Goal: Transaction & Acquisition: Purchase product/service

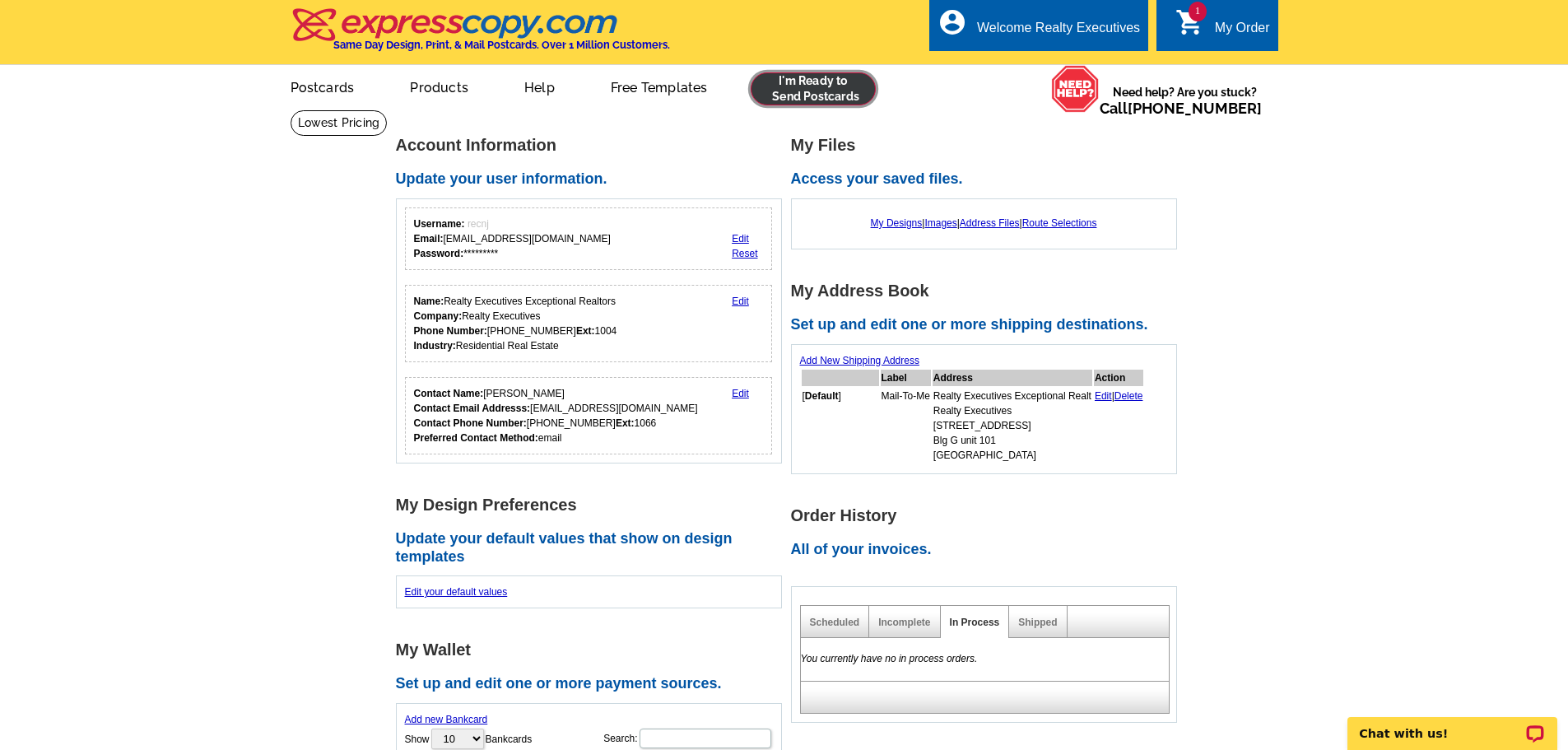
click at [833, 87] on link at bounding box center [813, 89] width 126 height 33
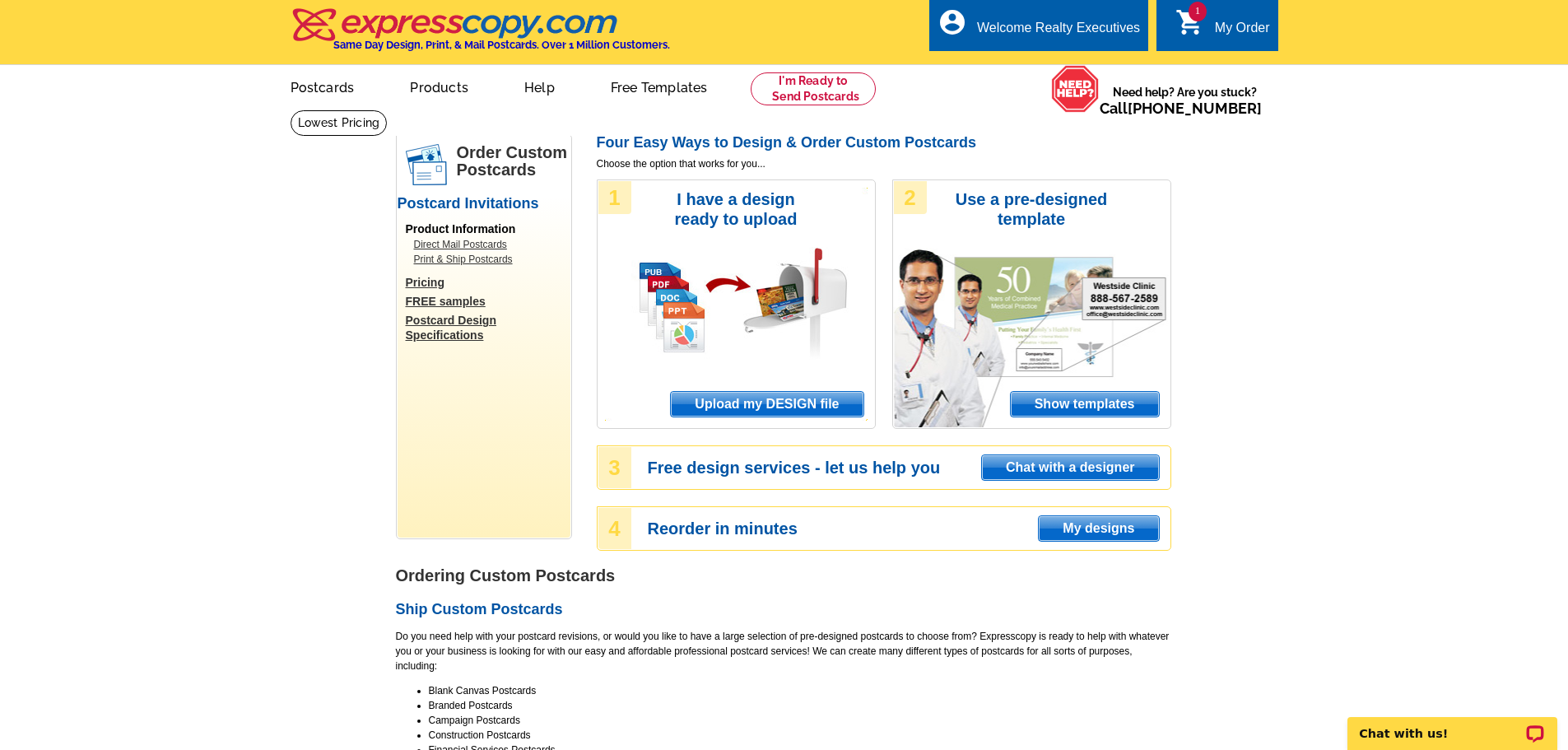
click at [855, 403] on span "Upload my DESIGN file" at bounding box center [767, 404] width 192 height 25
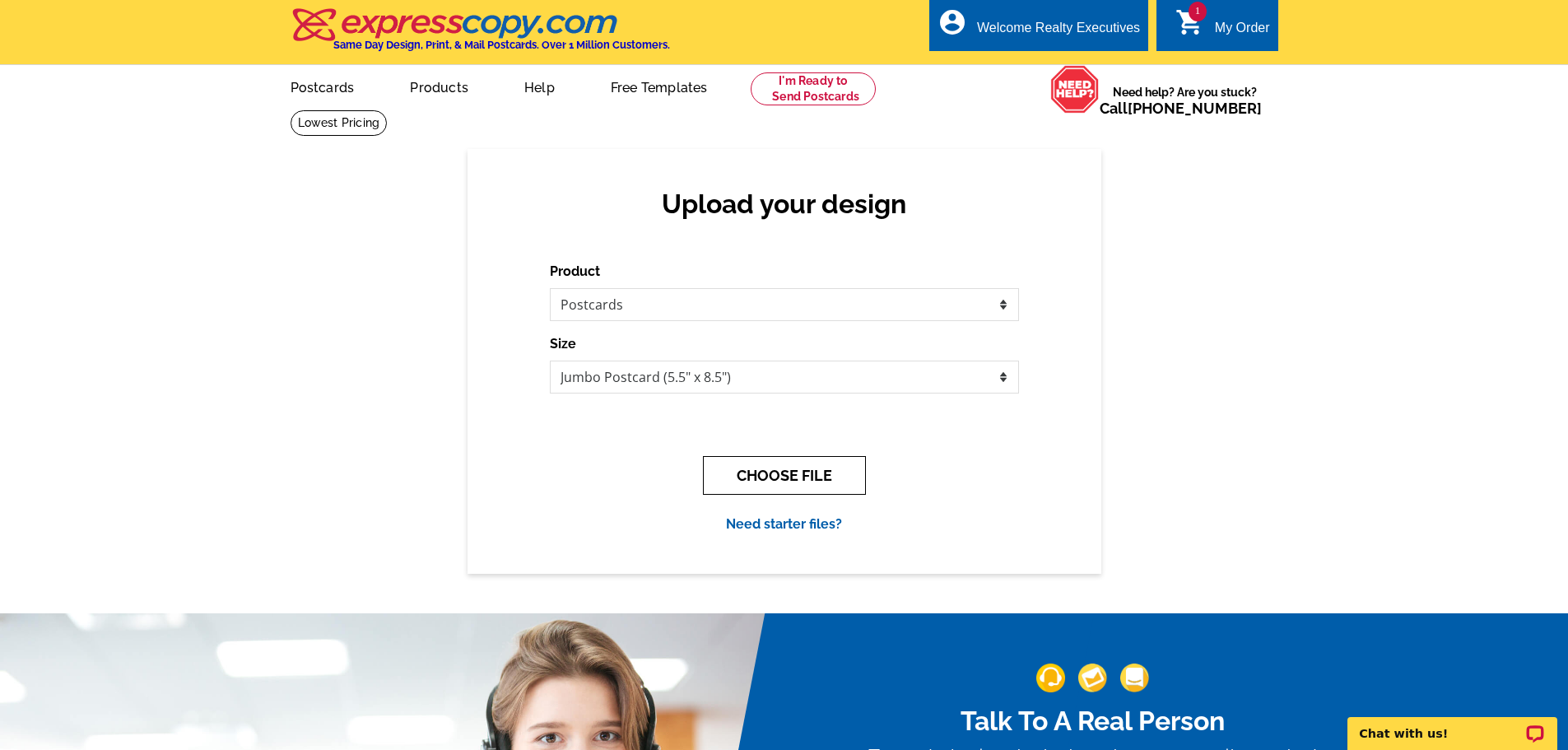
click at [821, 464] on button "CHOOSE FILE" at bounding box center [784, 475] width 163 height 38
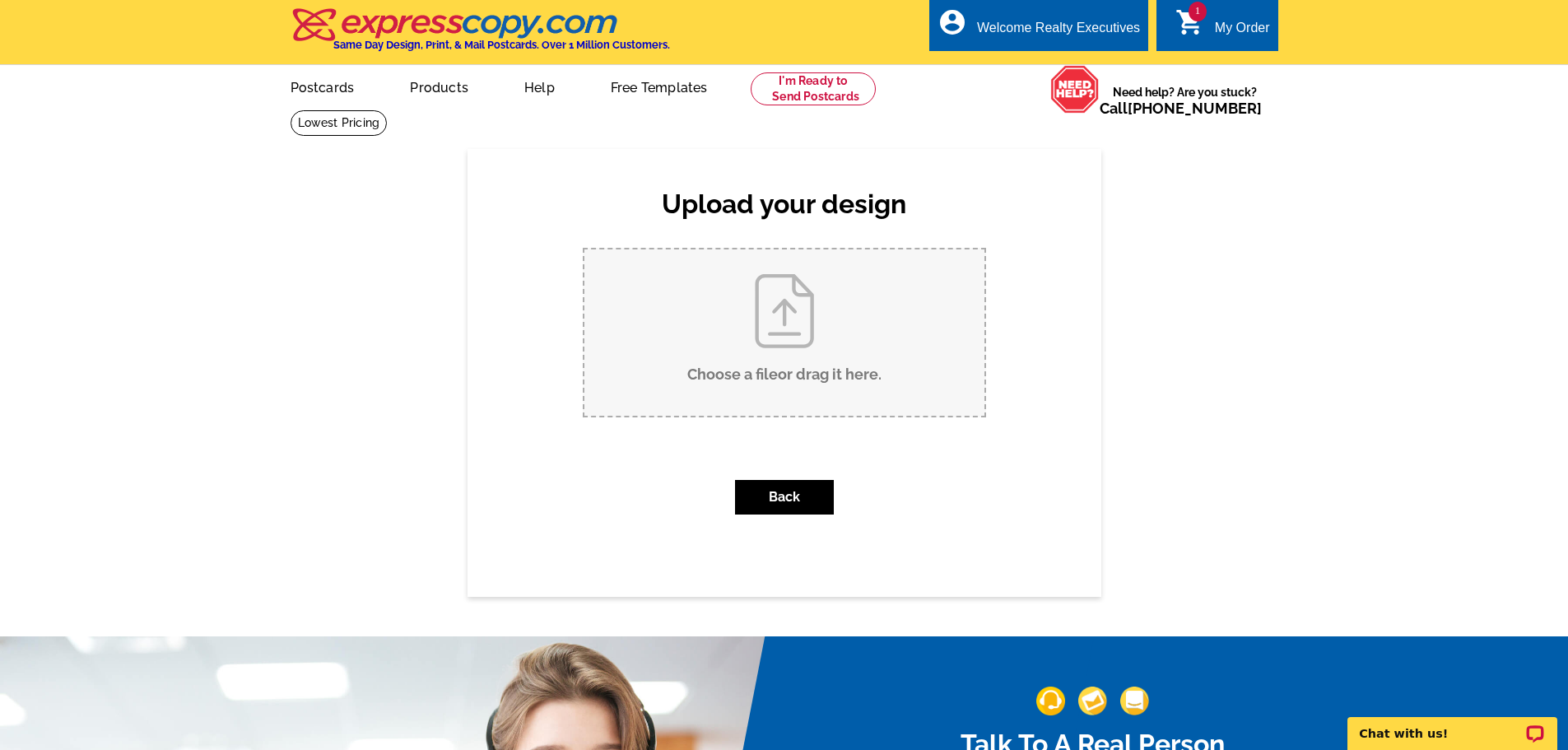
click at [892, 304] on input "Choose a file or drag it here ." at bounding box center [785, 333] width 400 height 167
type input "C:\fakepath\35 Waughaw Just Sold.pdf"
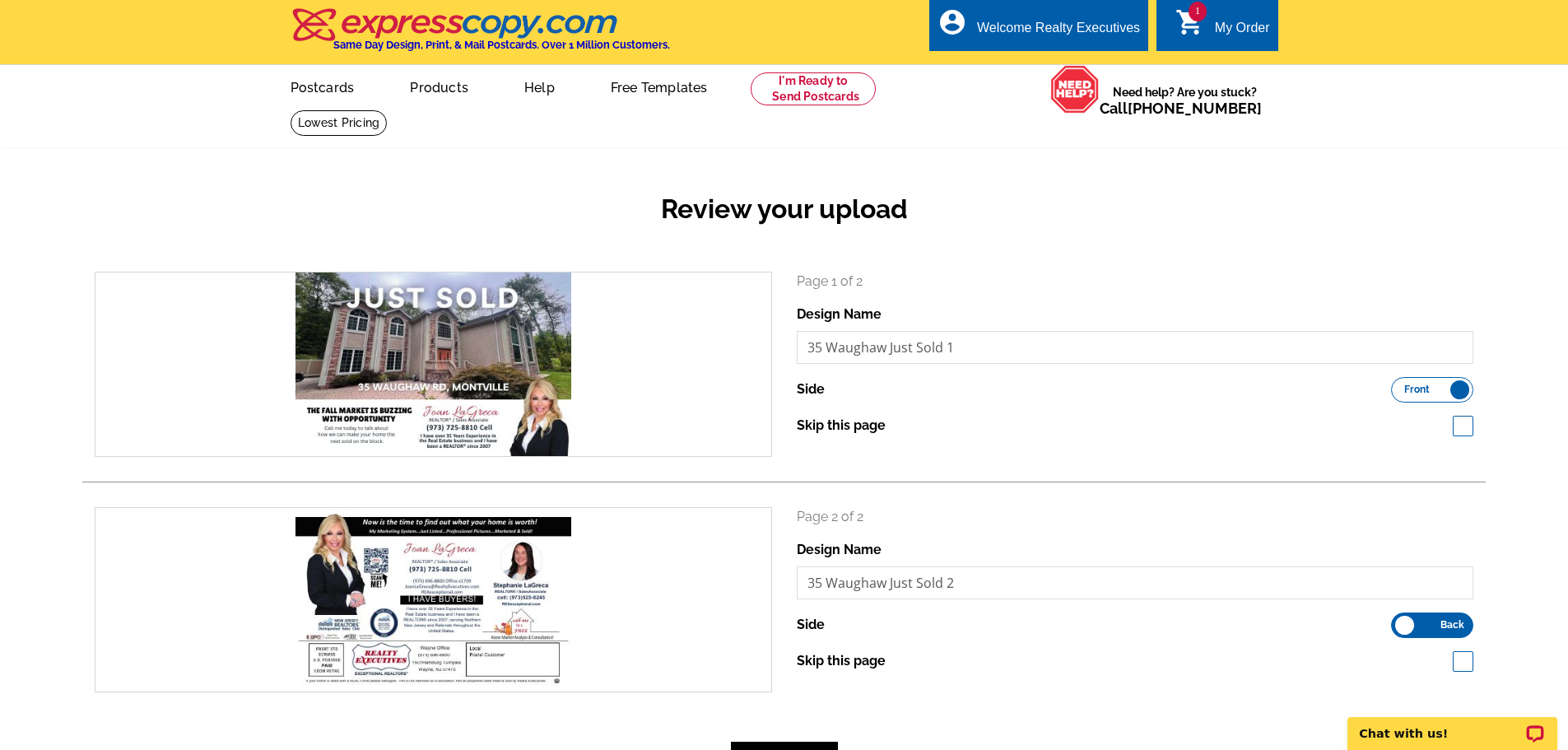
scroll to position [165, 0]
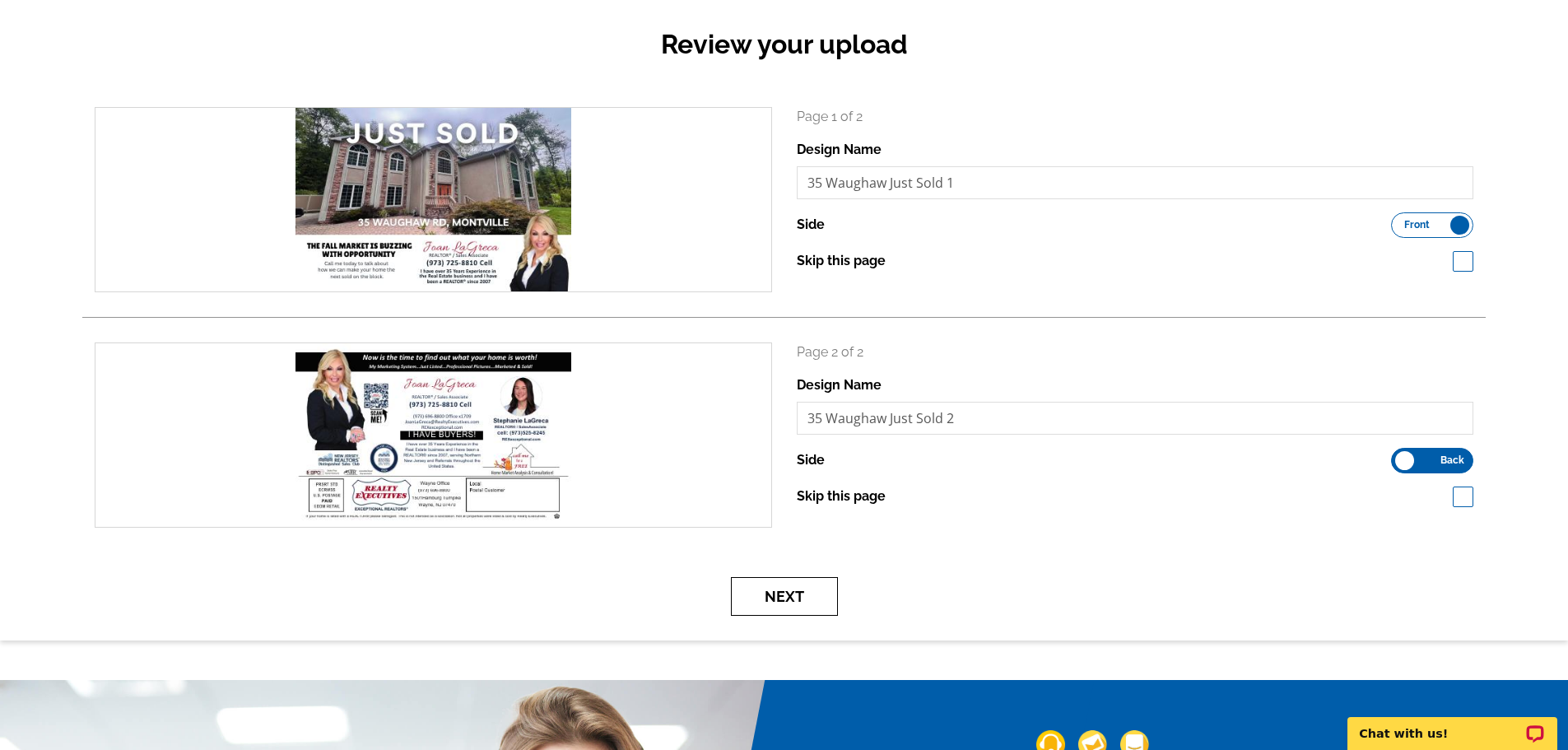
click at [816, 594] on button "Next" at bounding box center [784, 596] width 107 height 38
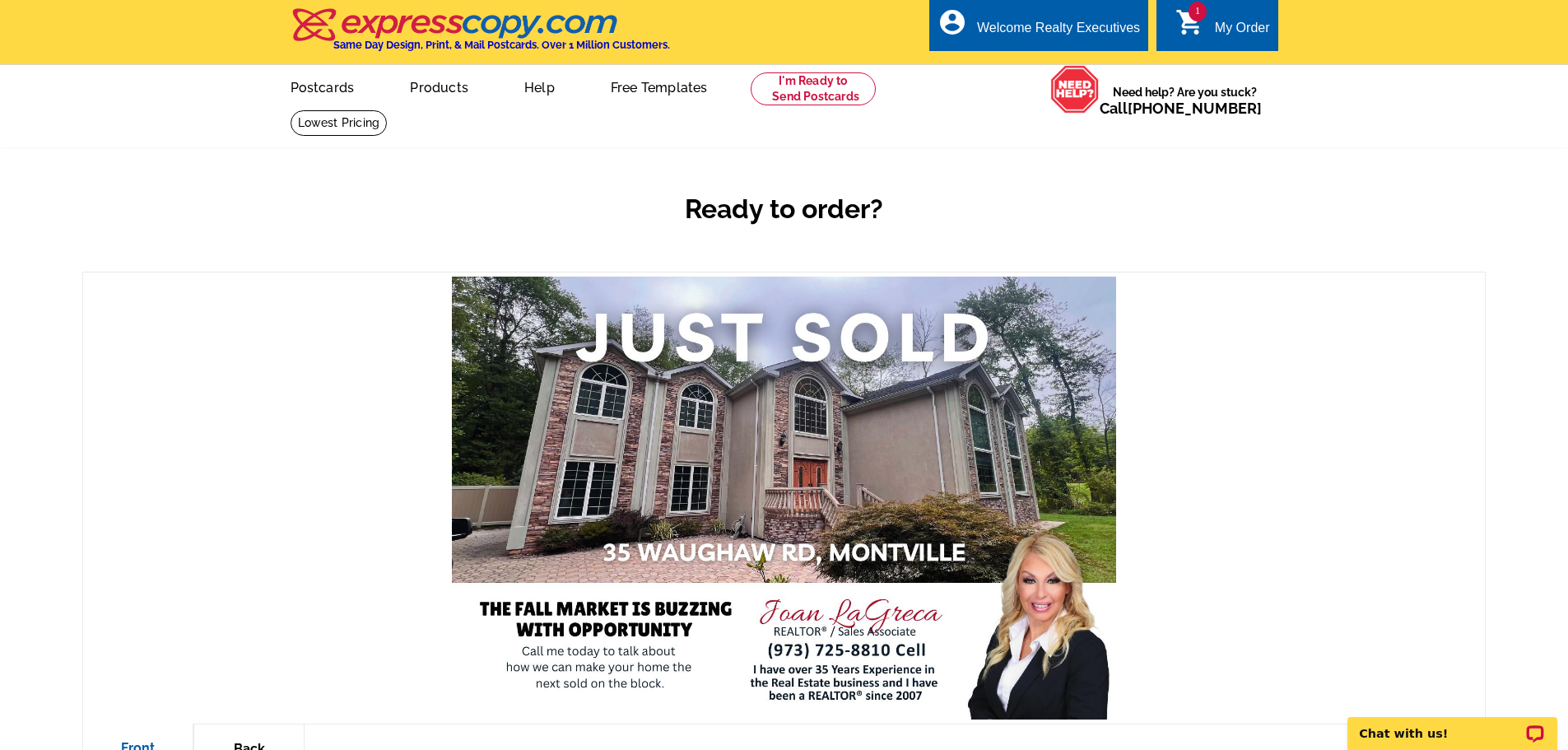
scroll to position [411, 0]
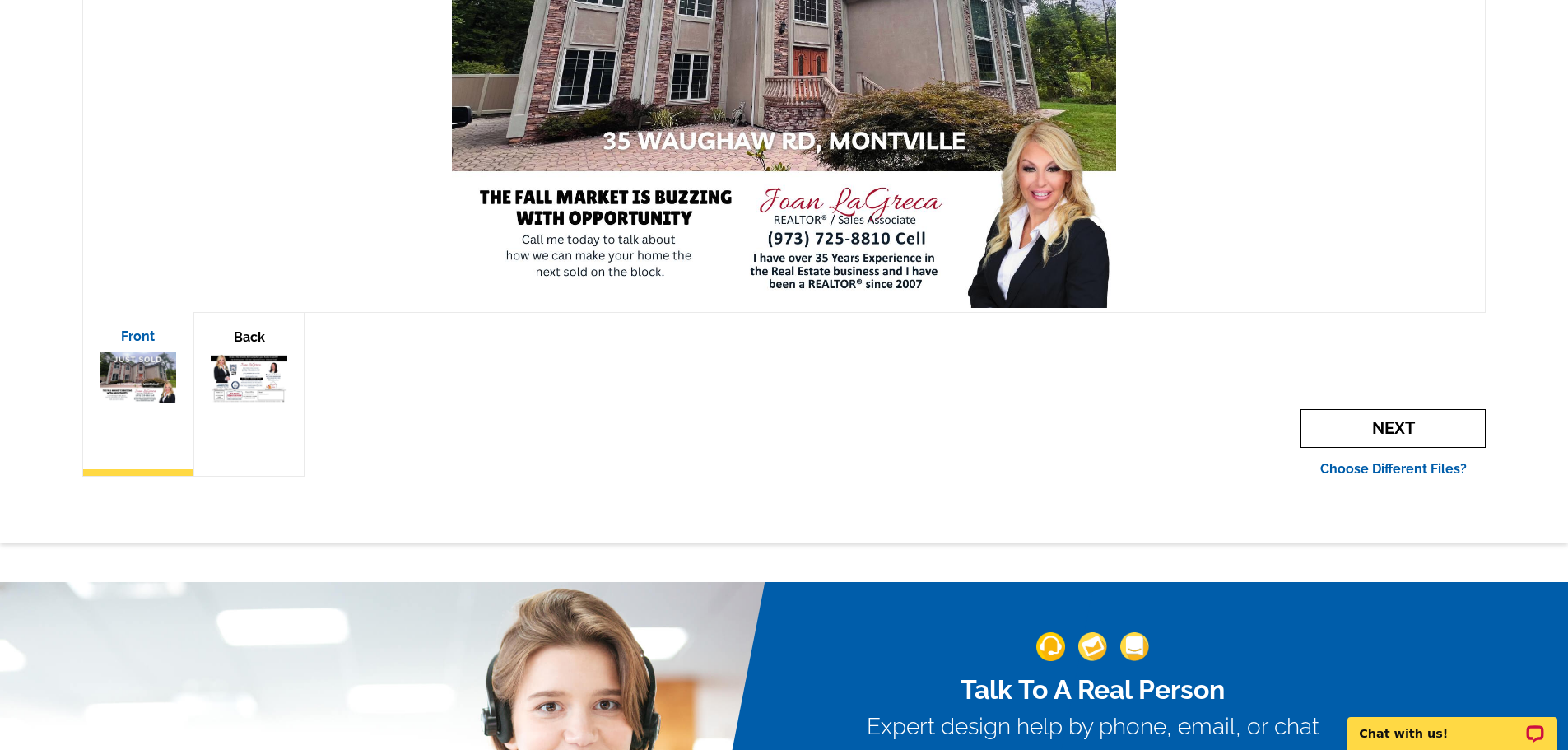
click at [1354, 416] on span "Next" at bounding box center [1393, 428] width 186 height 38
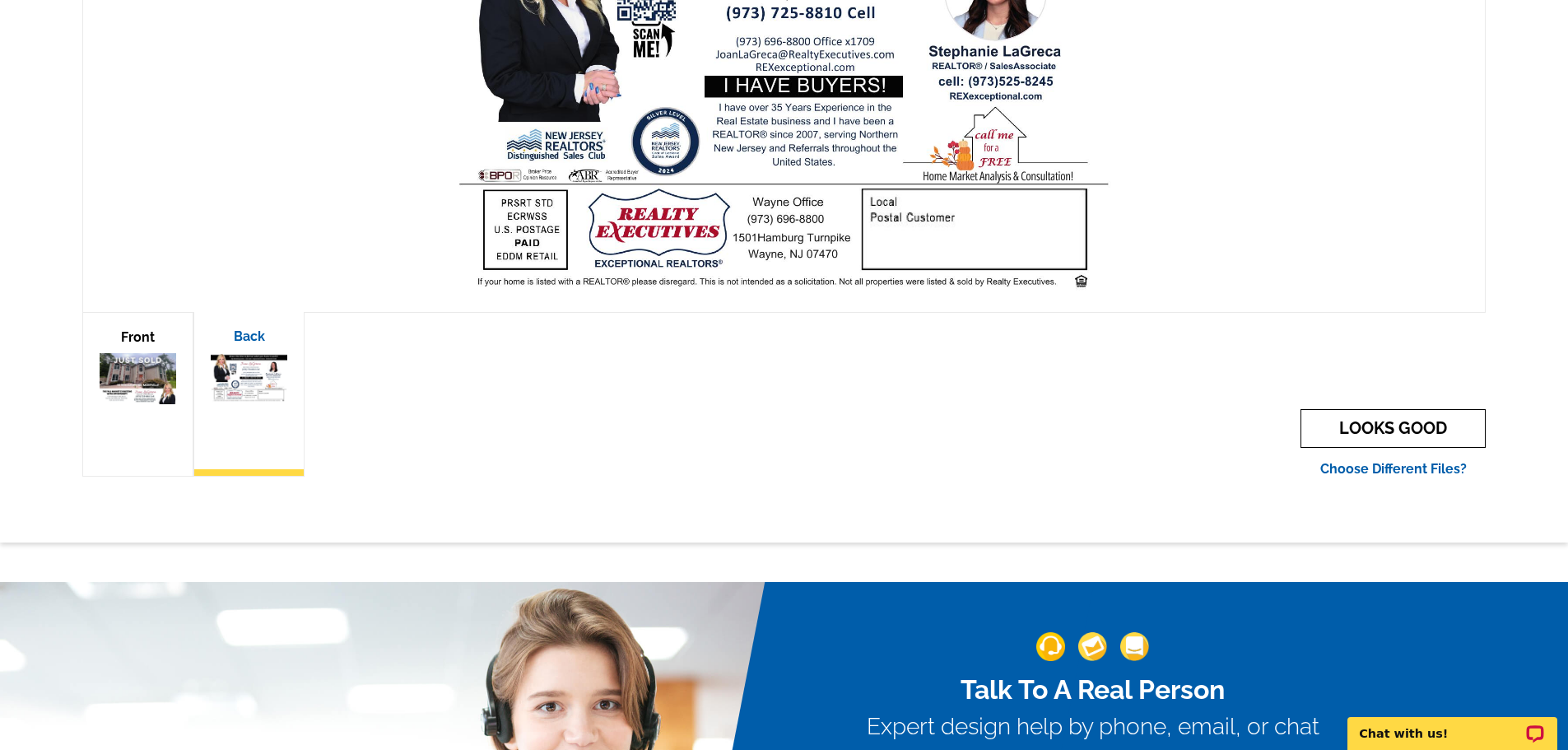
click at [1353, 427] on link "LOOKS GOOD" at bounding box center [1393, 428] width 186 height 38
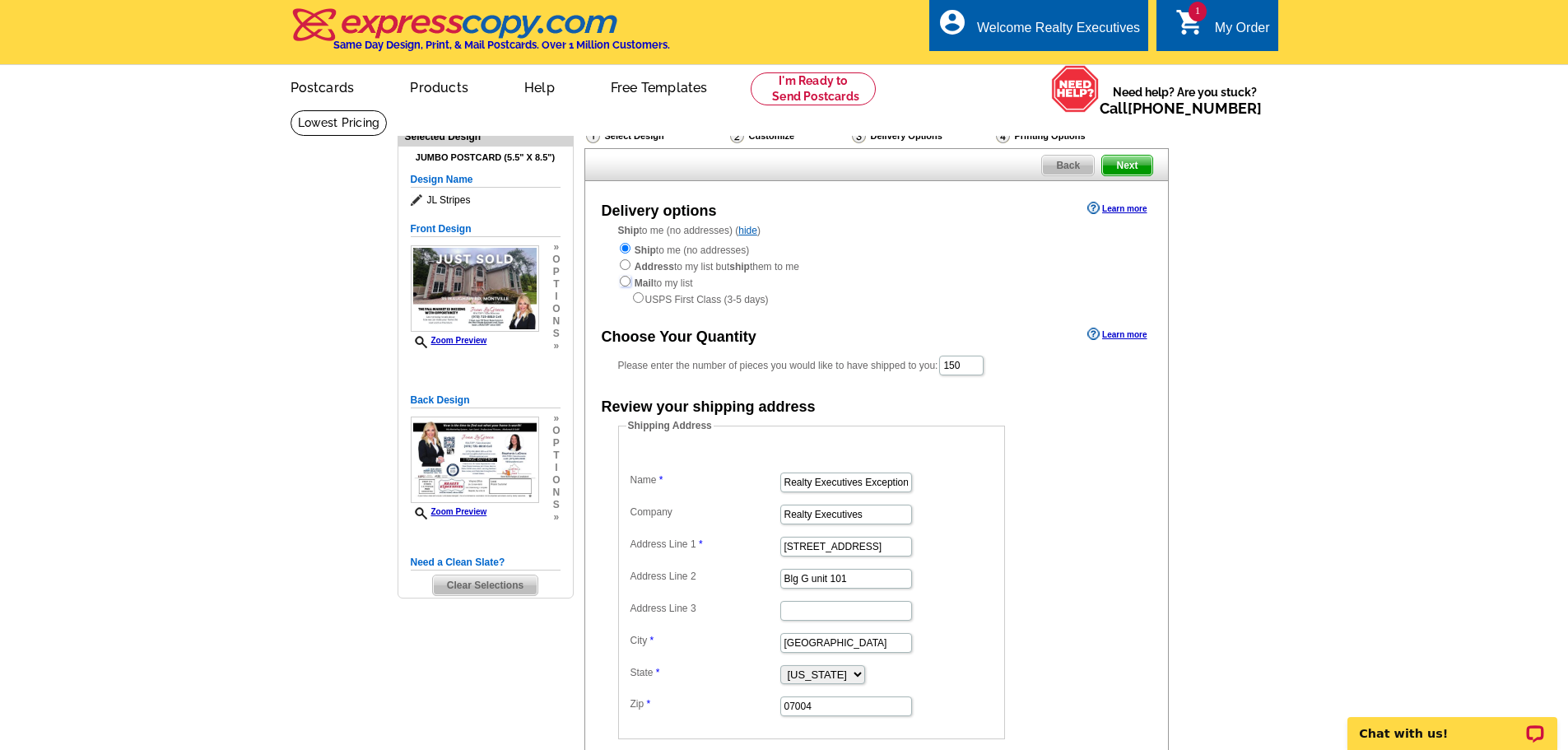
click at [622, 286] on input "radio" at bounding box center [625, 281] width 11 height 11
radio input "true"
click at [934, 364] on div "Please enter the number of pieces you would like to have shipped to you: 150" at bounding box center [876, 365] width 517 height 23
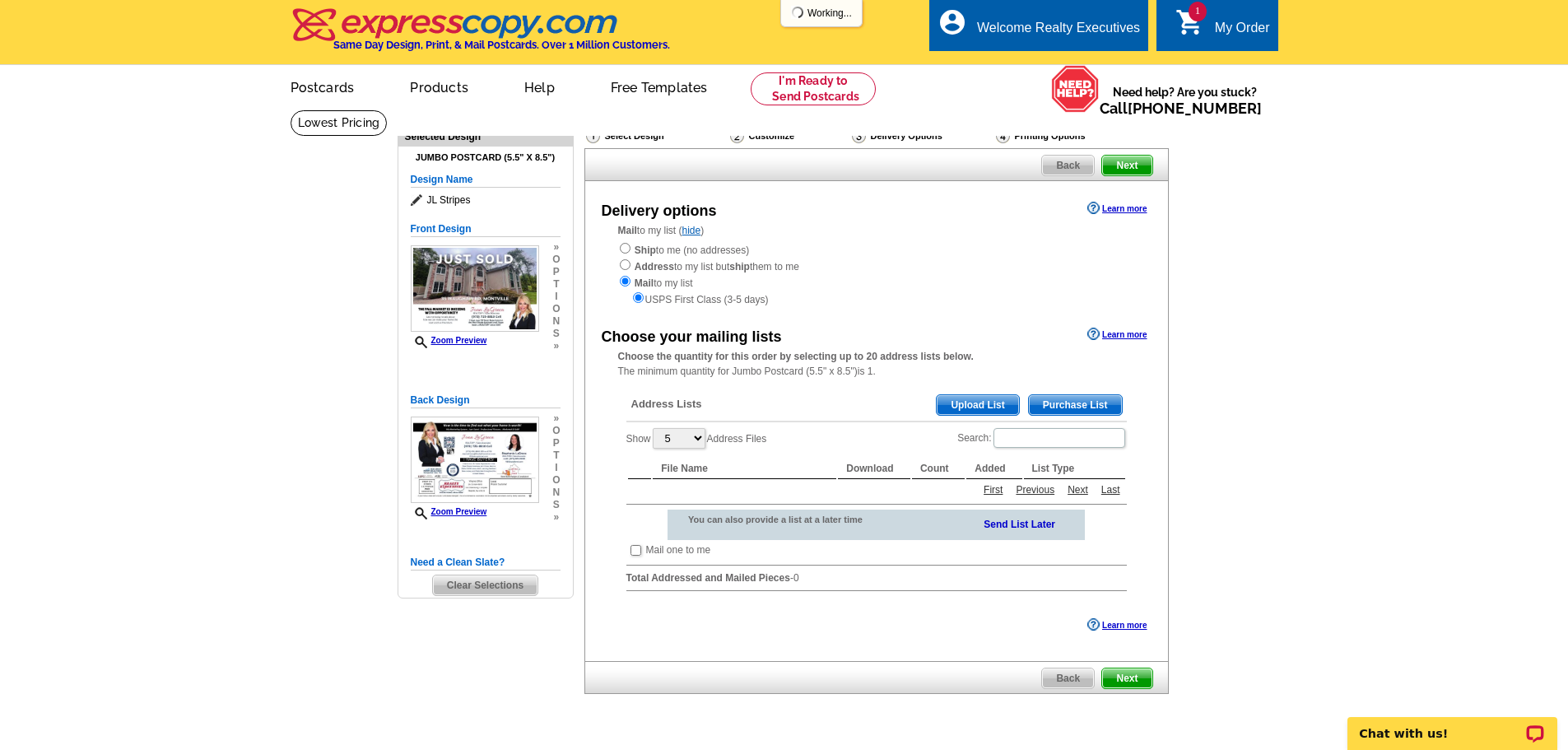
click at [934, 374] on div "Choose the quantity for this order by selecting up to 20 address lists below. T…" at bounding box center [877, 363] width 583 height 30
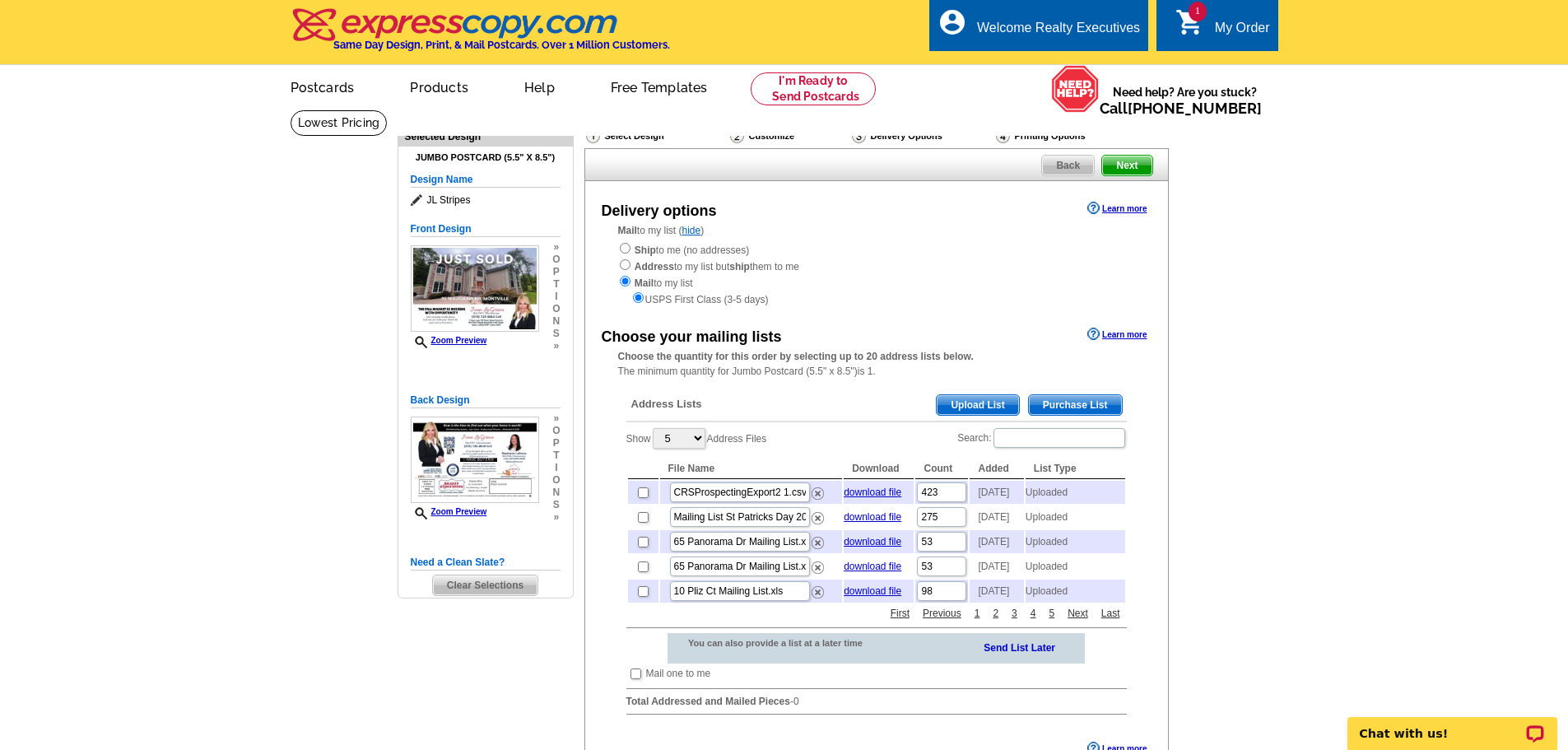
click at [956, 408] on span "Upload List" at bounding box center [977, 405] width 81 height 20
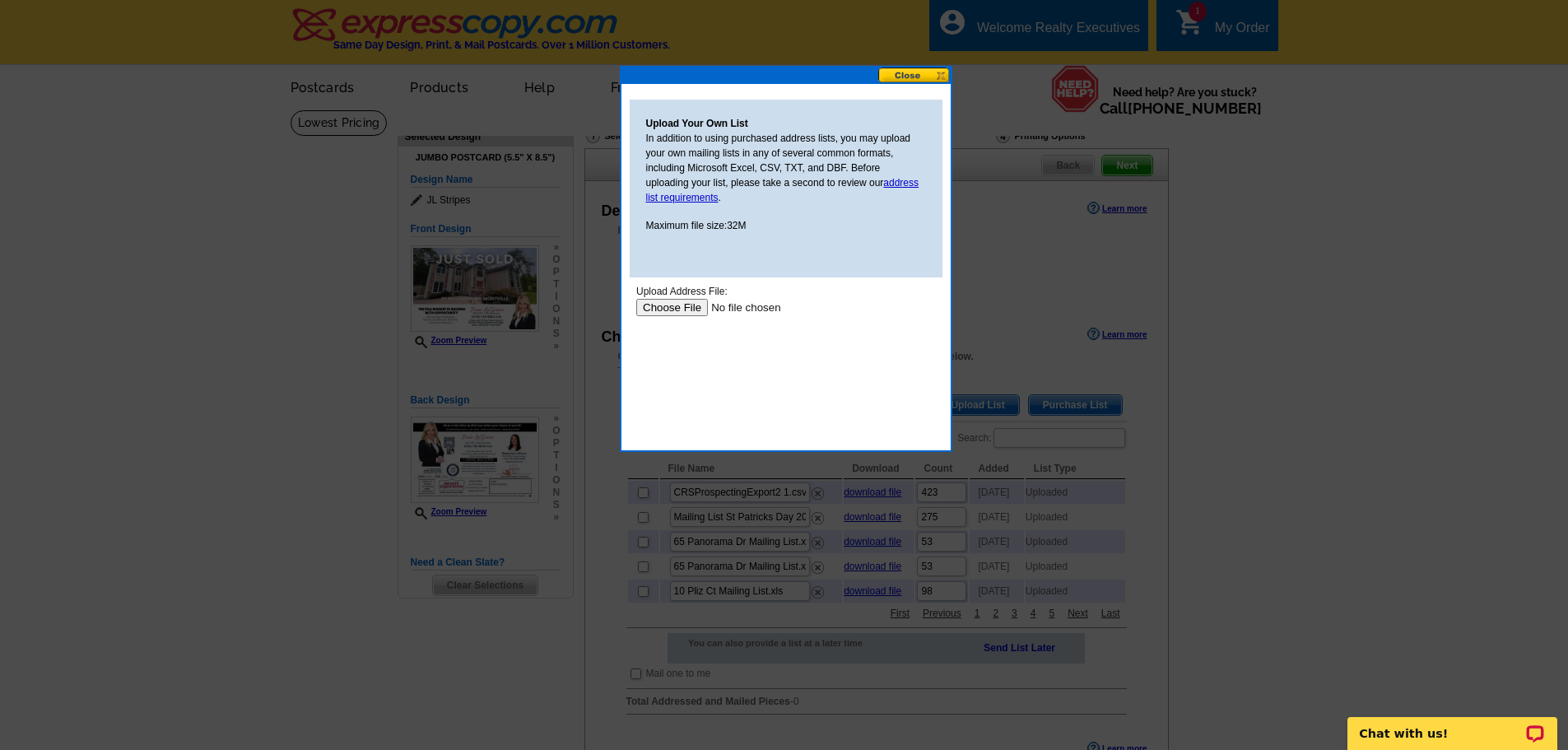
click at [647, 305] on input "file" at bounding box center [740, 308] width 209 height 17
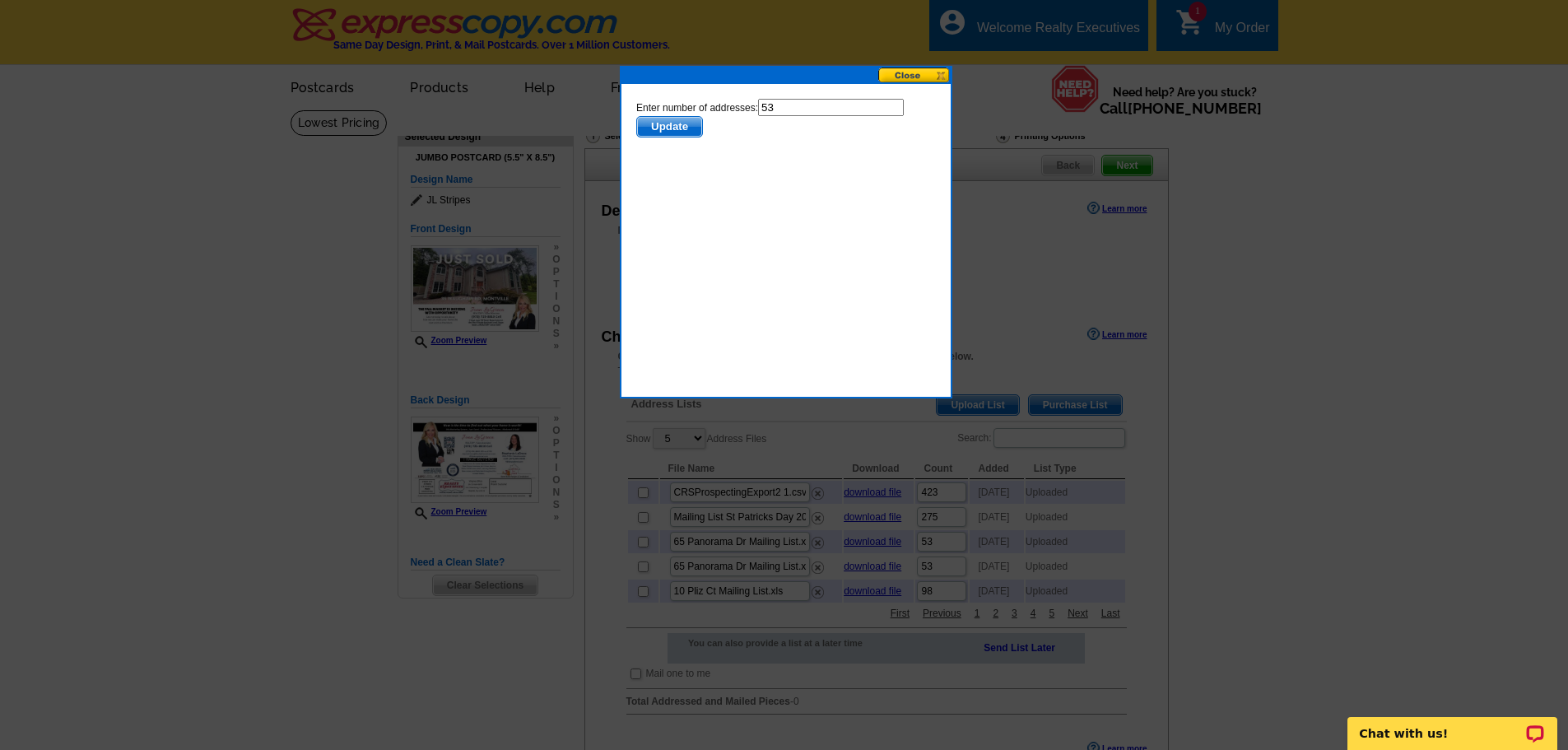
click at [686, 127] on span "Update" at bounding box center [669, 127] width 65 height 20
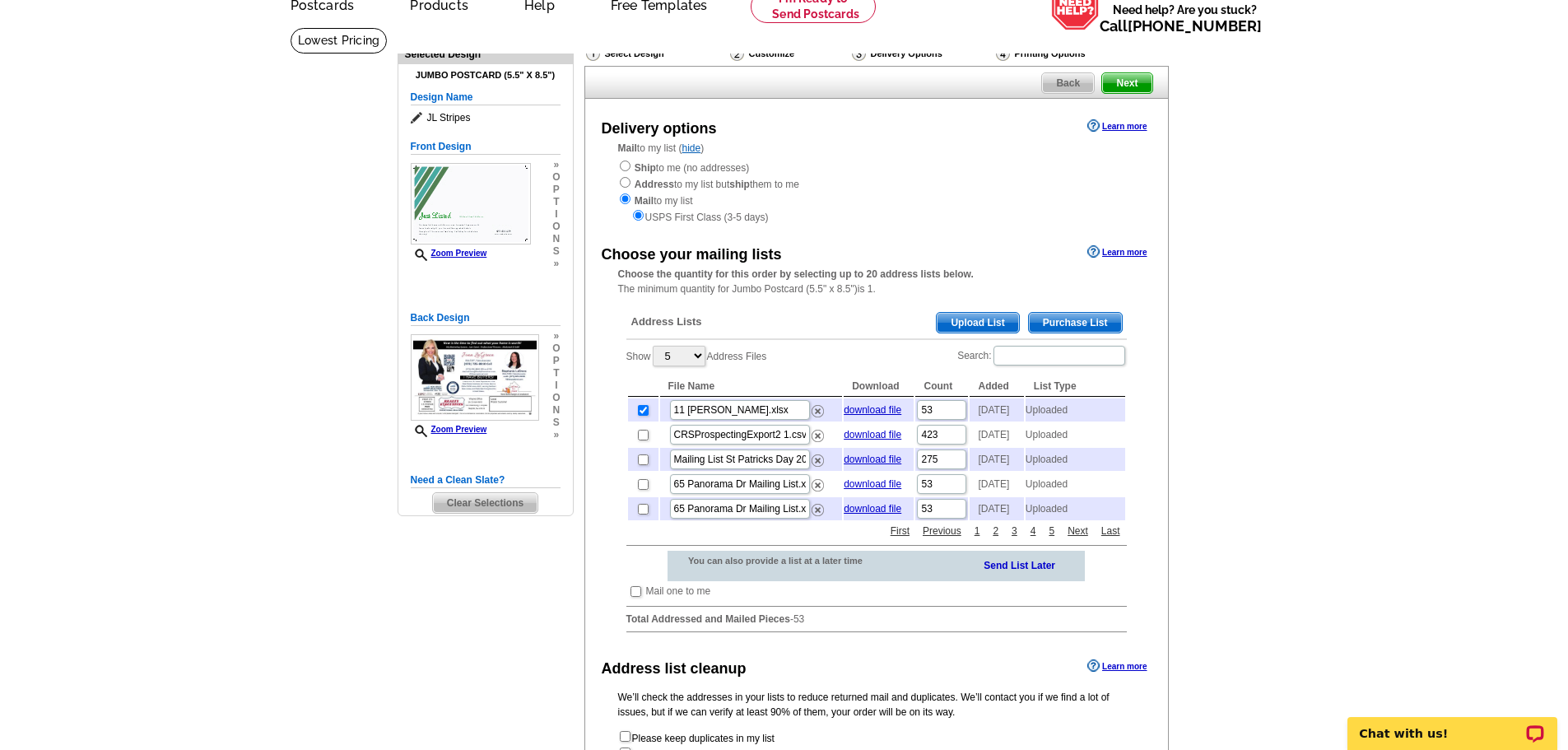
scroll to position [165, 0]
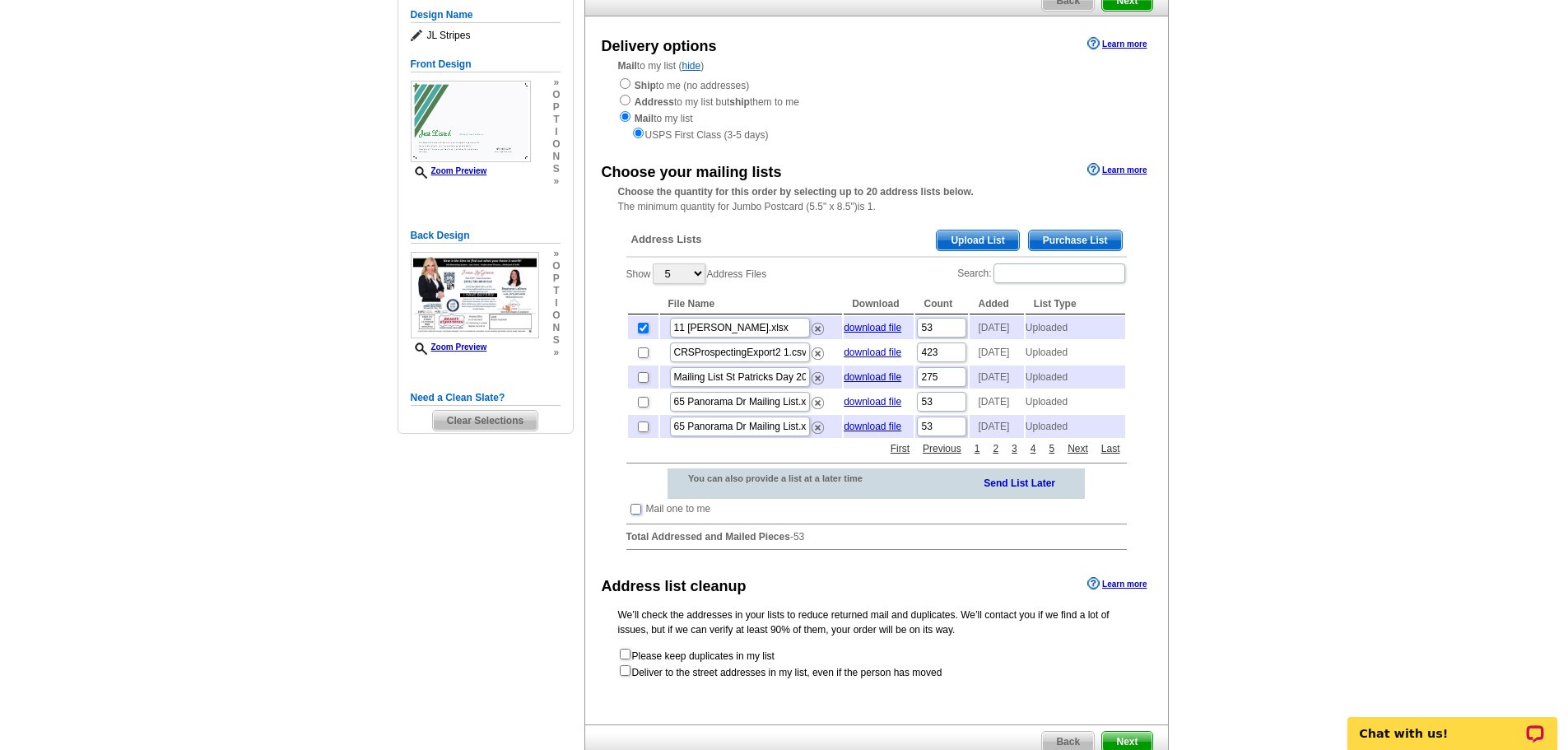
click at [634, 515] on input "checkbox" at bounding box center [636, 509] width 11 height 11
checkbox input "true"
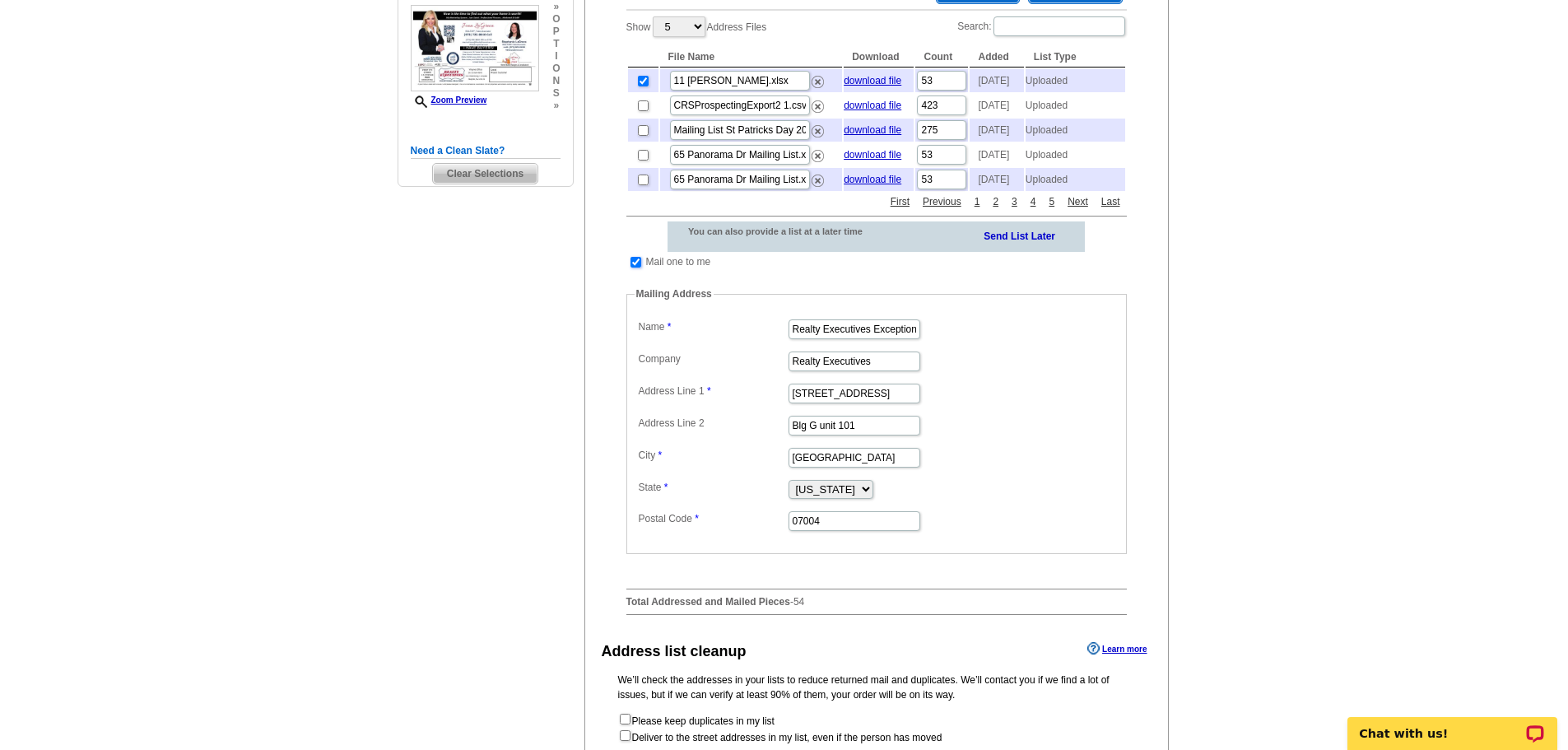
scroll to position [576, 0]
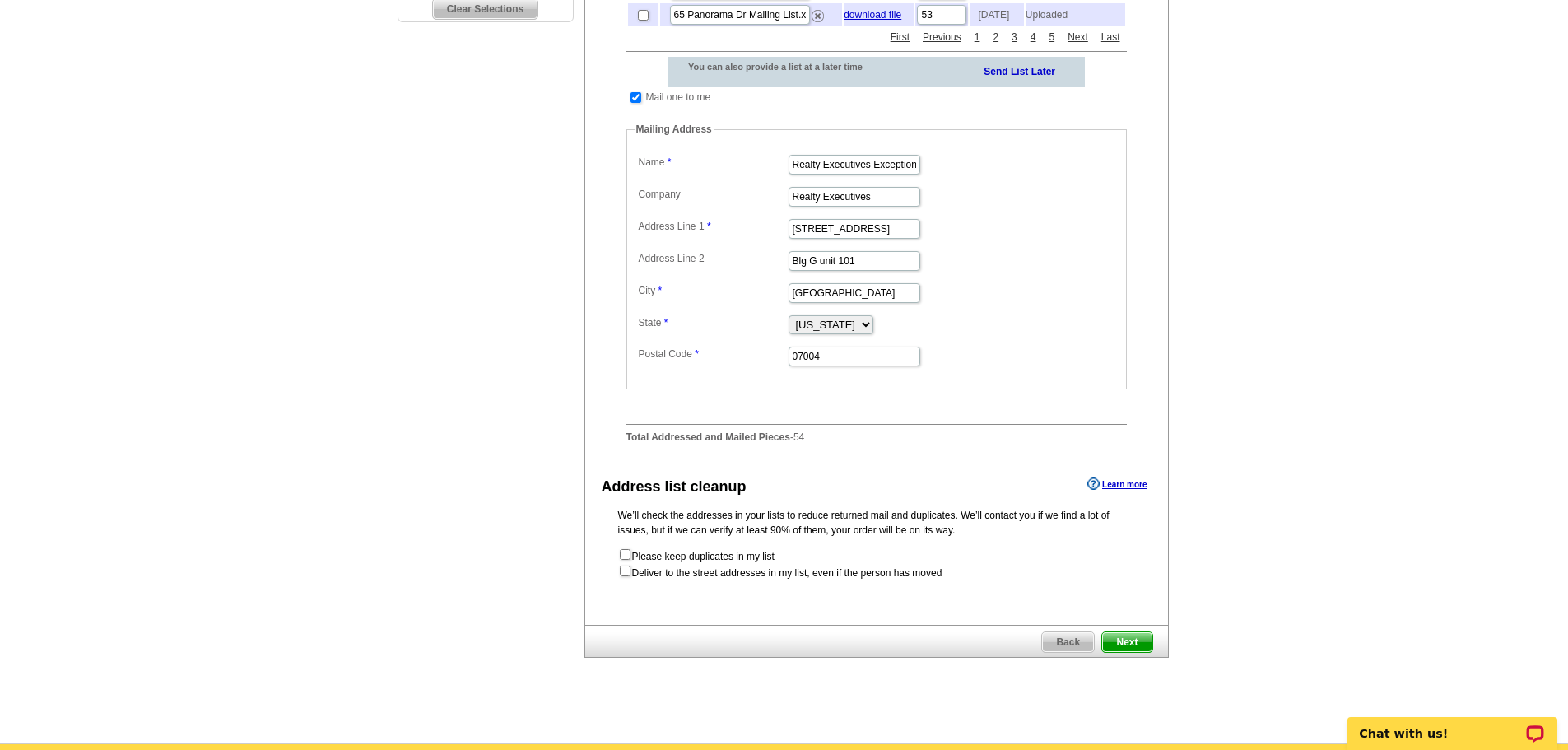
drag, startPoint x: 1124, startPoint y: 680, endPoint x: 1380, endPoint y: 660, distance: 256.8
click at [1124, 653] on span "Next" at bounding box center [1127, 642] width 50 height 20
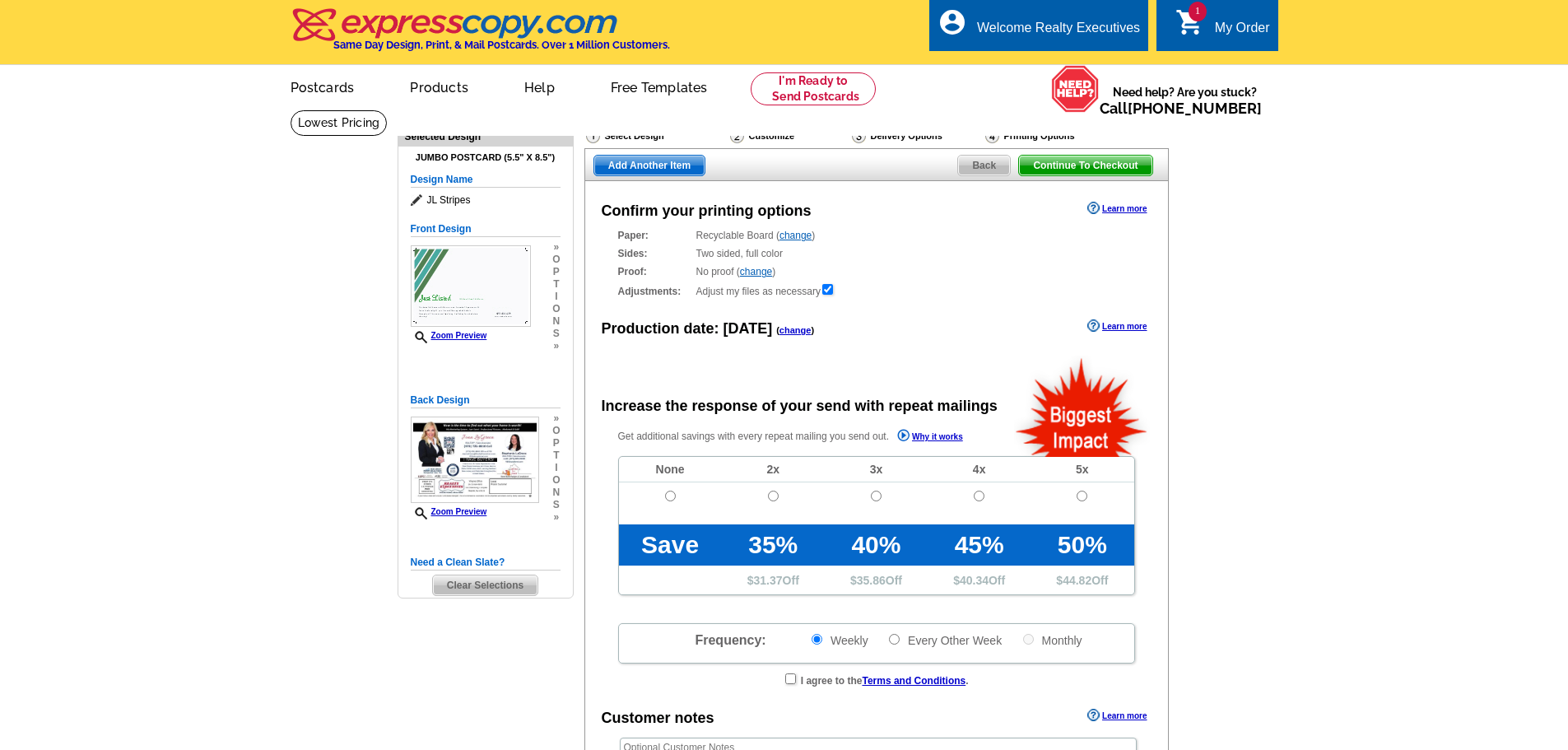
radio input "false"
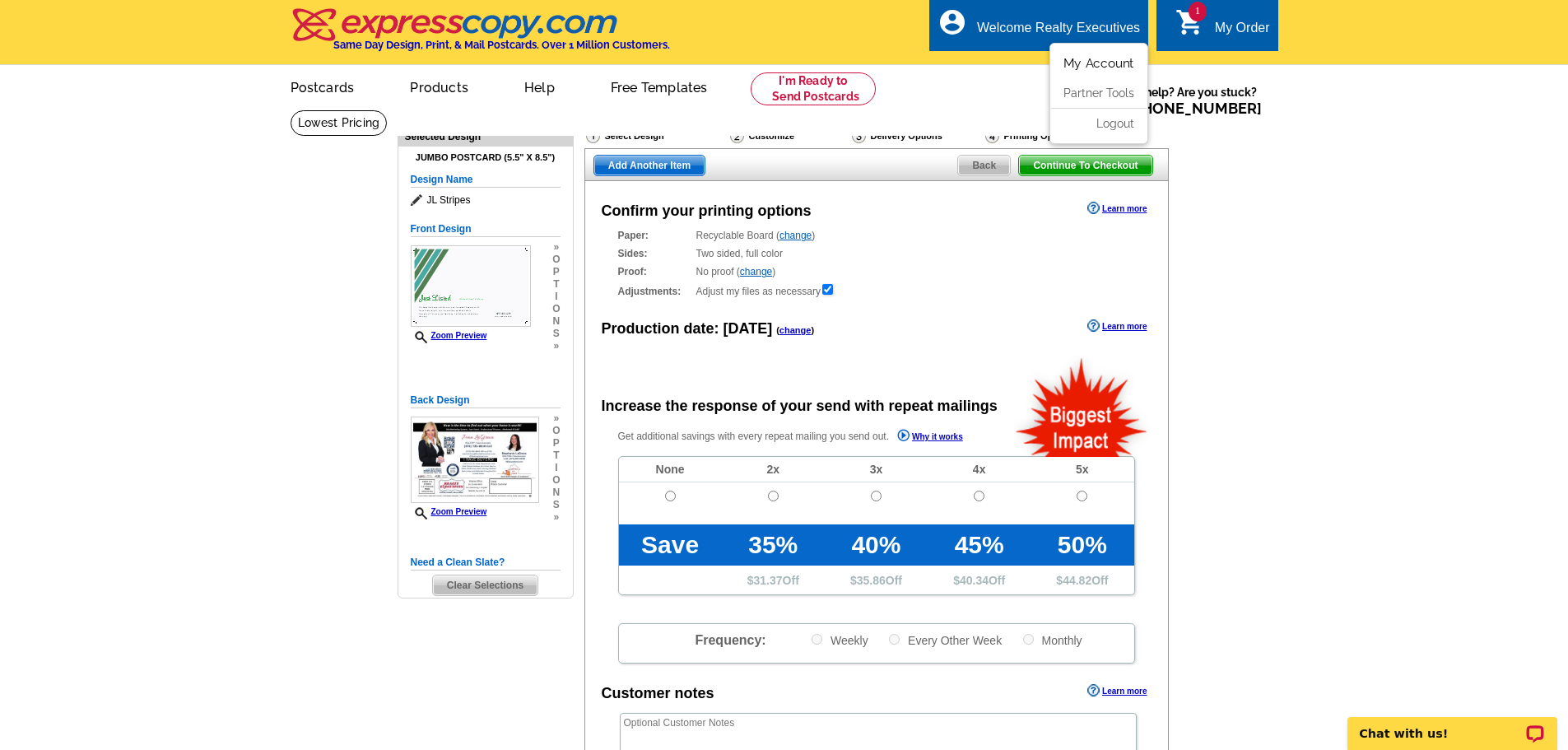
click at [1089, 60] on link "My Account" at bounding box center [1099, 62] width 71 height 15
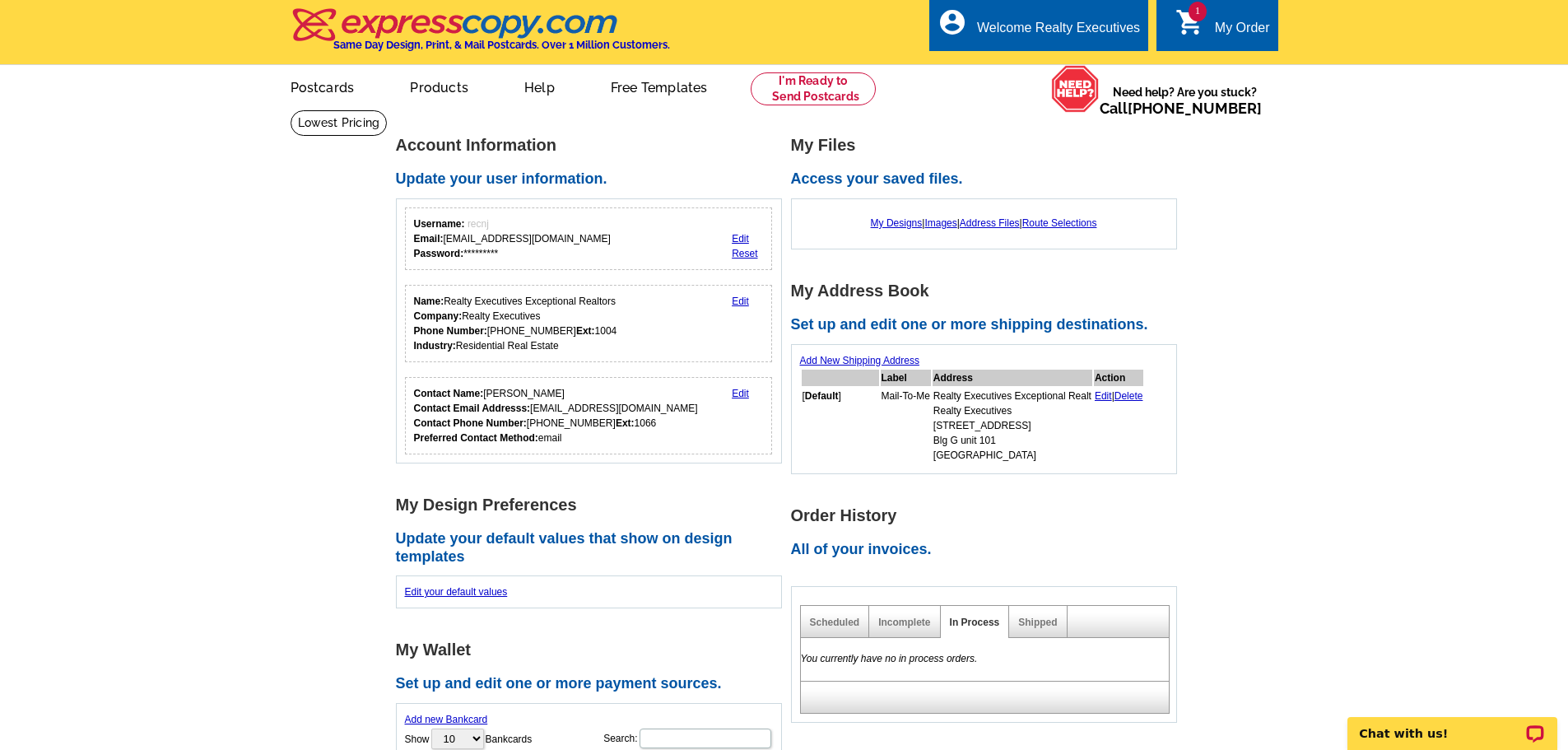
click at [742, 234] on link "Edit" at bounding box center [740, 239] width 17 height 11
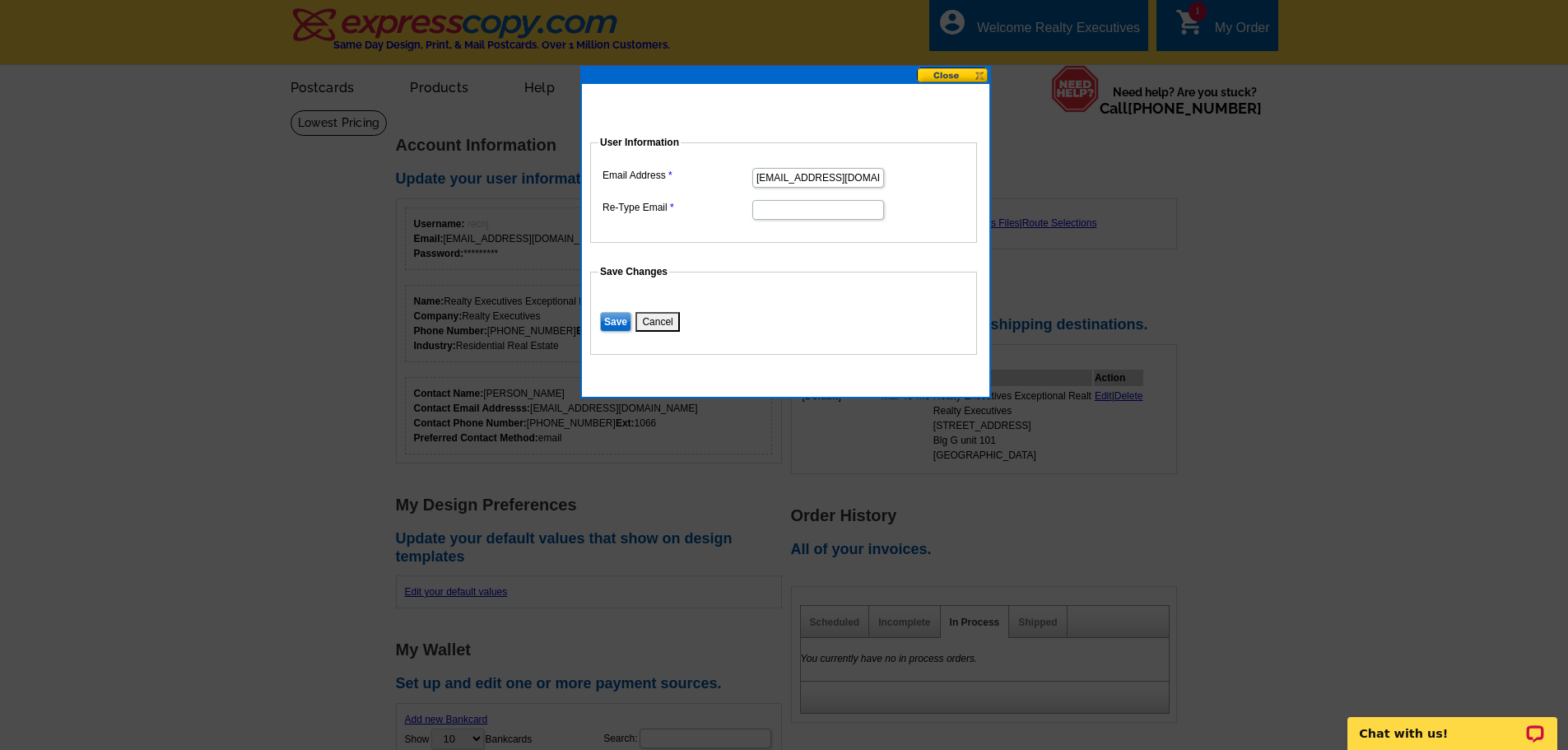
click at [669, 322] on button "Cancel" at bounding box center [657, 322] width 44 height 20
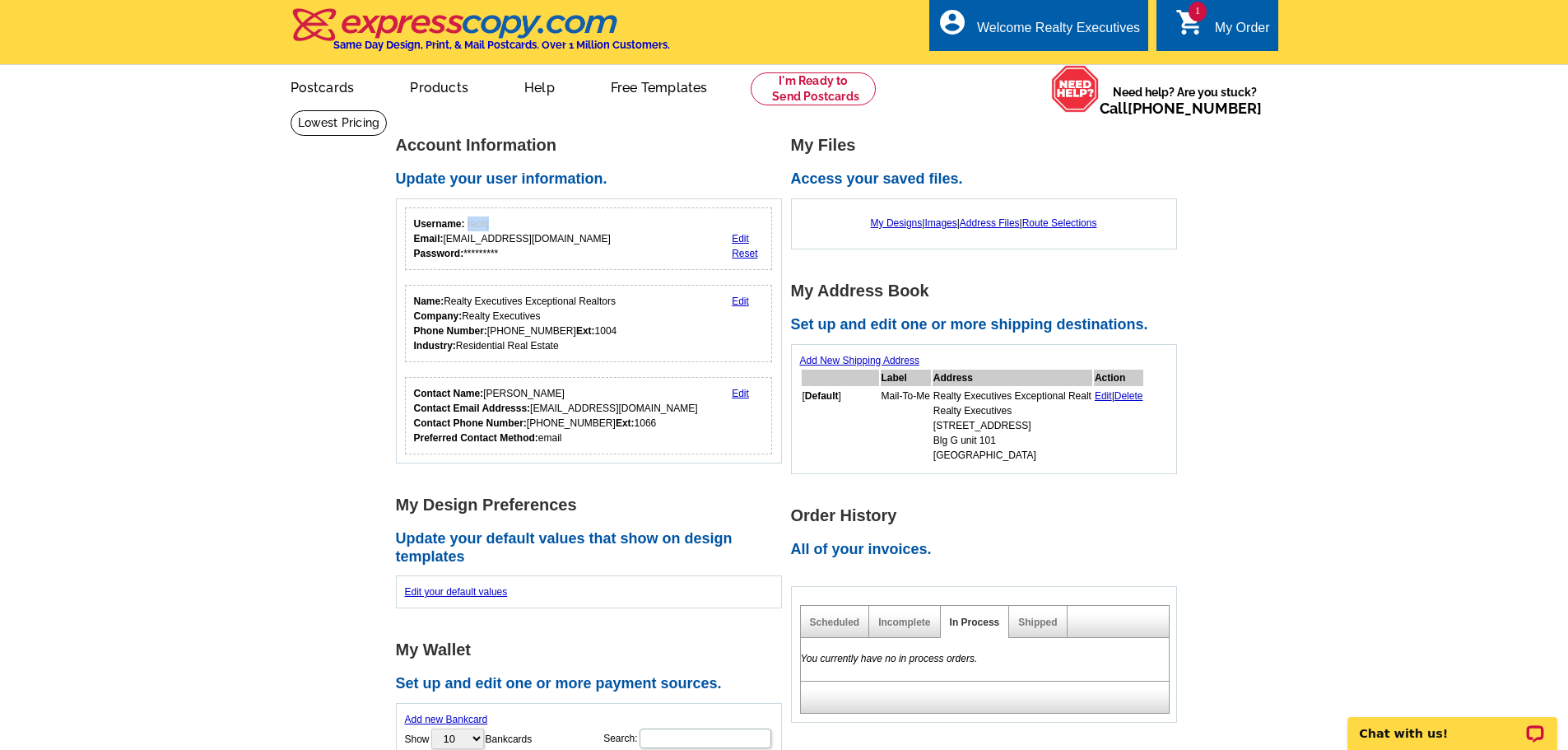
drag, startPoint x: 467, startPoint y: 224, endPoint x: 498, endPoint y: 224, distance: 31.0
click at [498, 224] on div "Username: recnj Email: [EMAIL_ADDRESS][DOMAIN_NAME] Password: *********" at bounding box center [512, 239] width 197 height 44
click at [582, 220] on div "Username: recnj Email: [EMAIL_ADDRESS][DOMAIN_NAME] Password: ********* Edit Re…" at bounding box center [589, 239] width 368 height 62
drag, startPoint x: 469, startPoint y: 221, endPoint x: 489, endPoint y: 222, distance: 20.0
click at [489, 222] on div "Username: recnj Email: [EMAIL_ADDRESS][DOMAIN_NAME] Password: *********" at bounding box center [512, 239] width 197 height 44
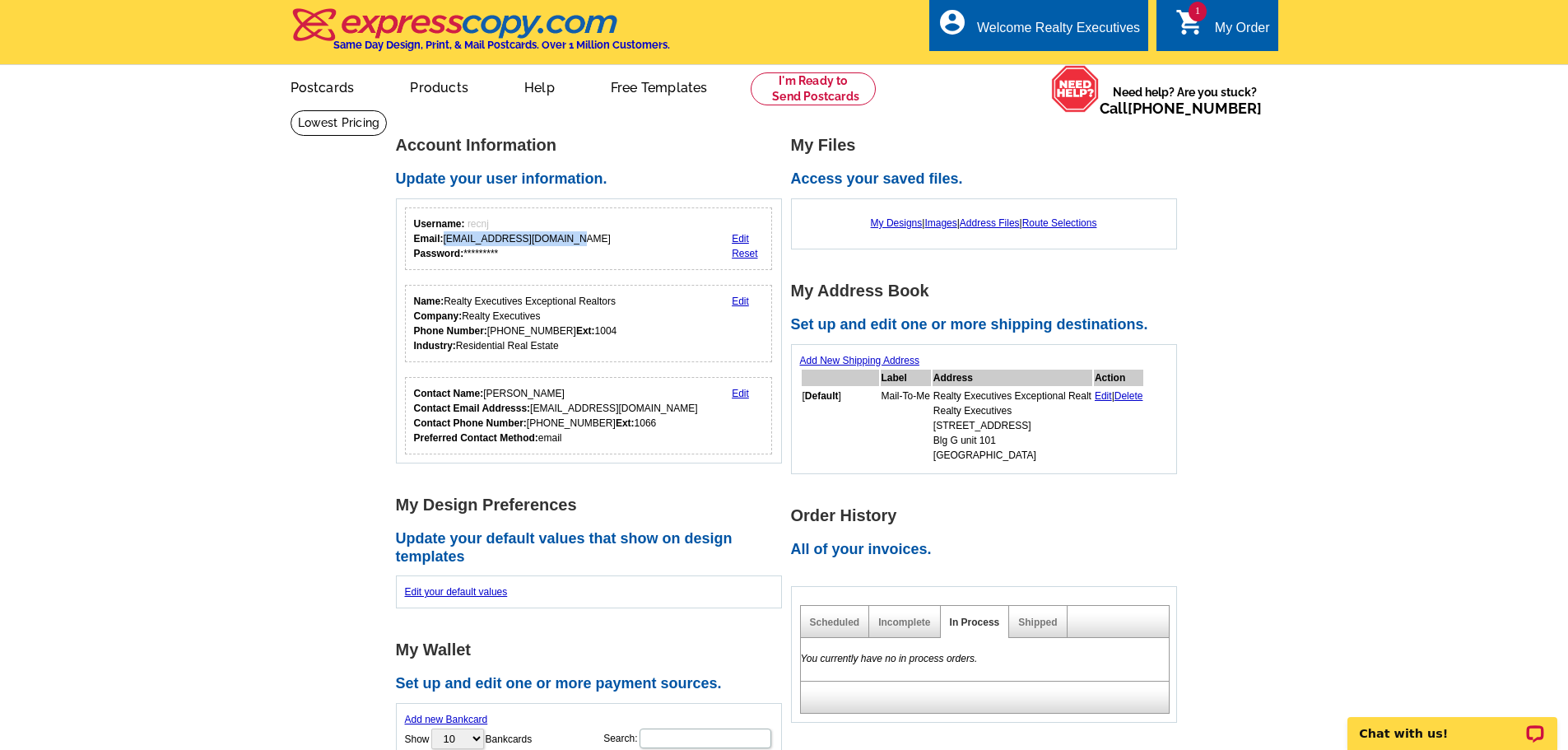
drag, startPoint x: 442, startPoint y: 241, endPoint x: 557, endPoint y: 233, distance: 115.3
click at [557, 233] on div "Username: recnj Email: [EMAIL_ADDRESS][DOMAIN_NAME] Password: *********" at bounding box center [512, 239] width 197 height 44
click at [1222, 21] on div "My Order" at bounding box center [1242, 32] width 56 height 23
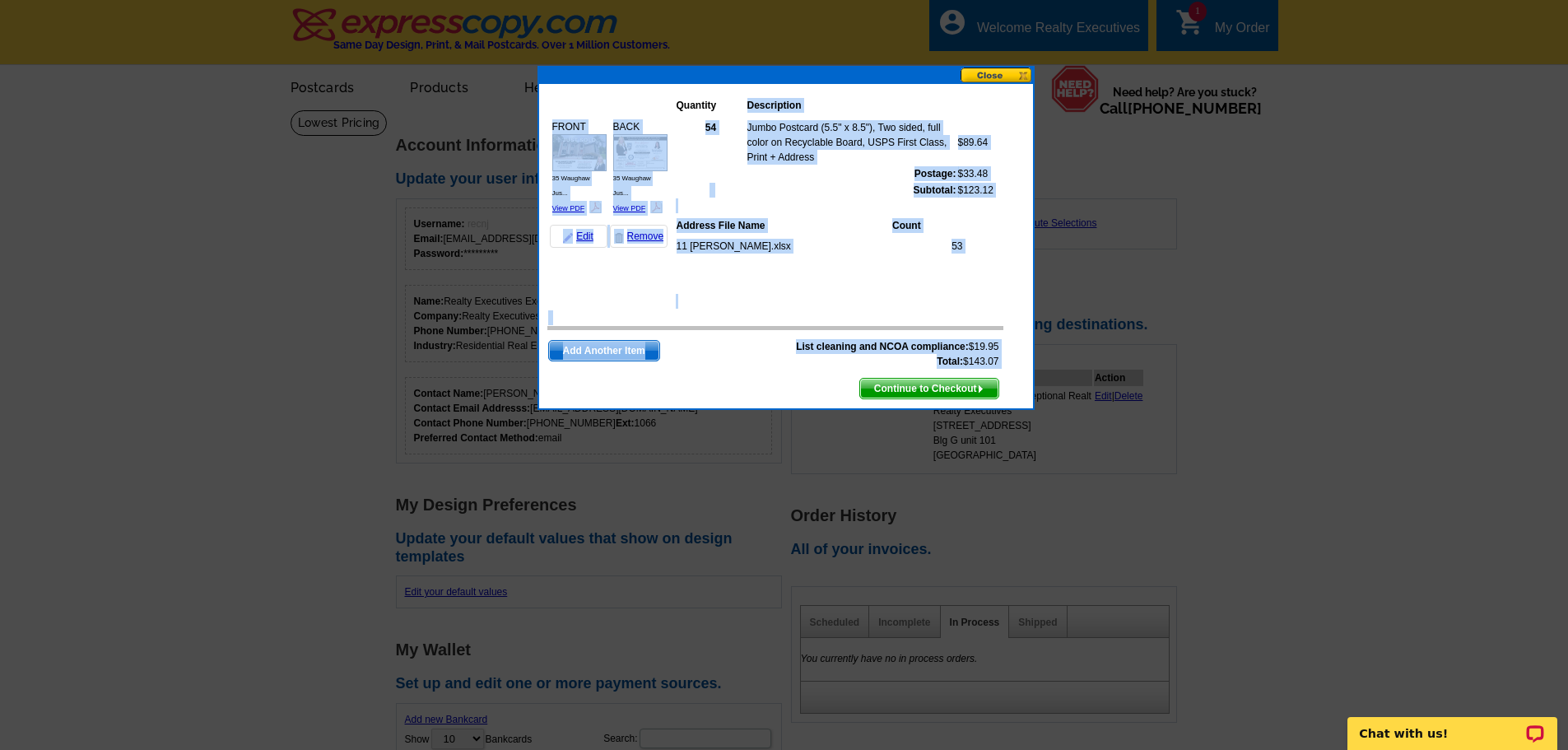
drag, startPoint x: 748, startPoint y: 102, endPoint x: 999, endPoint y: 365, distance: 363.6
click at [999, 365] on tbody "Quantity Description FRONT 35 Waughaw Jus... View PDF" at bounding box center [775, 246] width 456 height 308
copy tbody "Description FRONT 35 Waughaw Jus... View PDF BACK 35 Waughaw Jus... View PDF Ed…"
click at [877, 280] on div "11 [PERSON_NAME].xlsx 53" at bounding box center [830, 263] width 309 height 60
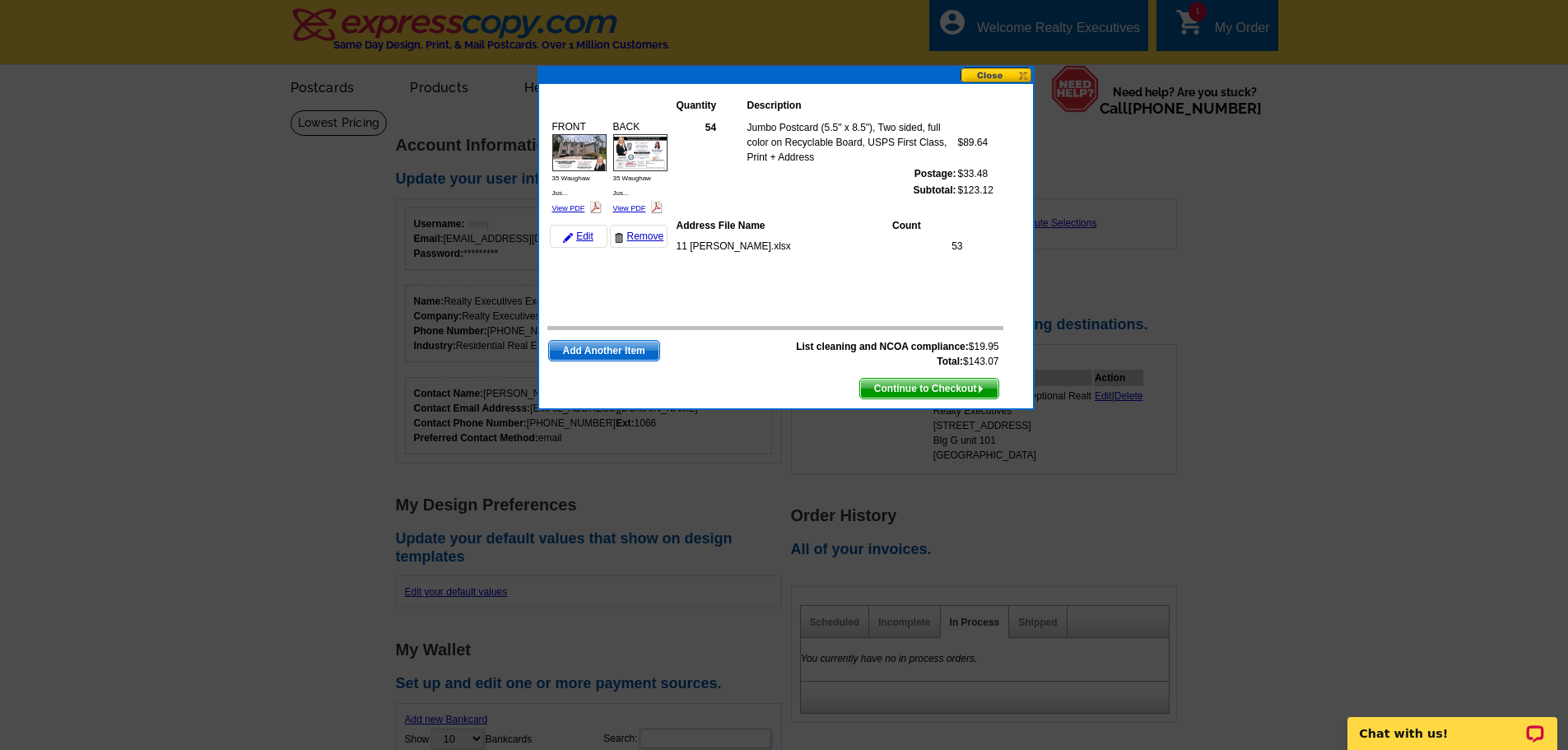
drag, startPoint x: 678, startPoint y: 103, endPoint x: 1012, endPoint y: 338, distance: 408.4
click at [1011, 340] on div "Quantity Description FRONT 35 Waughaw Jus... View PDF $89.64 $33.48" at bounding box center [787, 245] width 494 height 324
copy table
